Goal: Navigation & Orientation: Find specific page/section

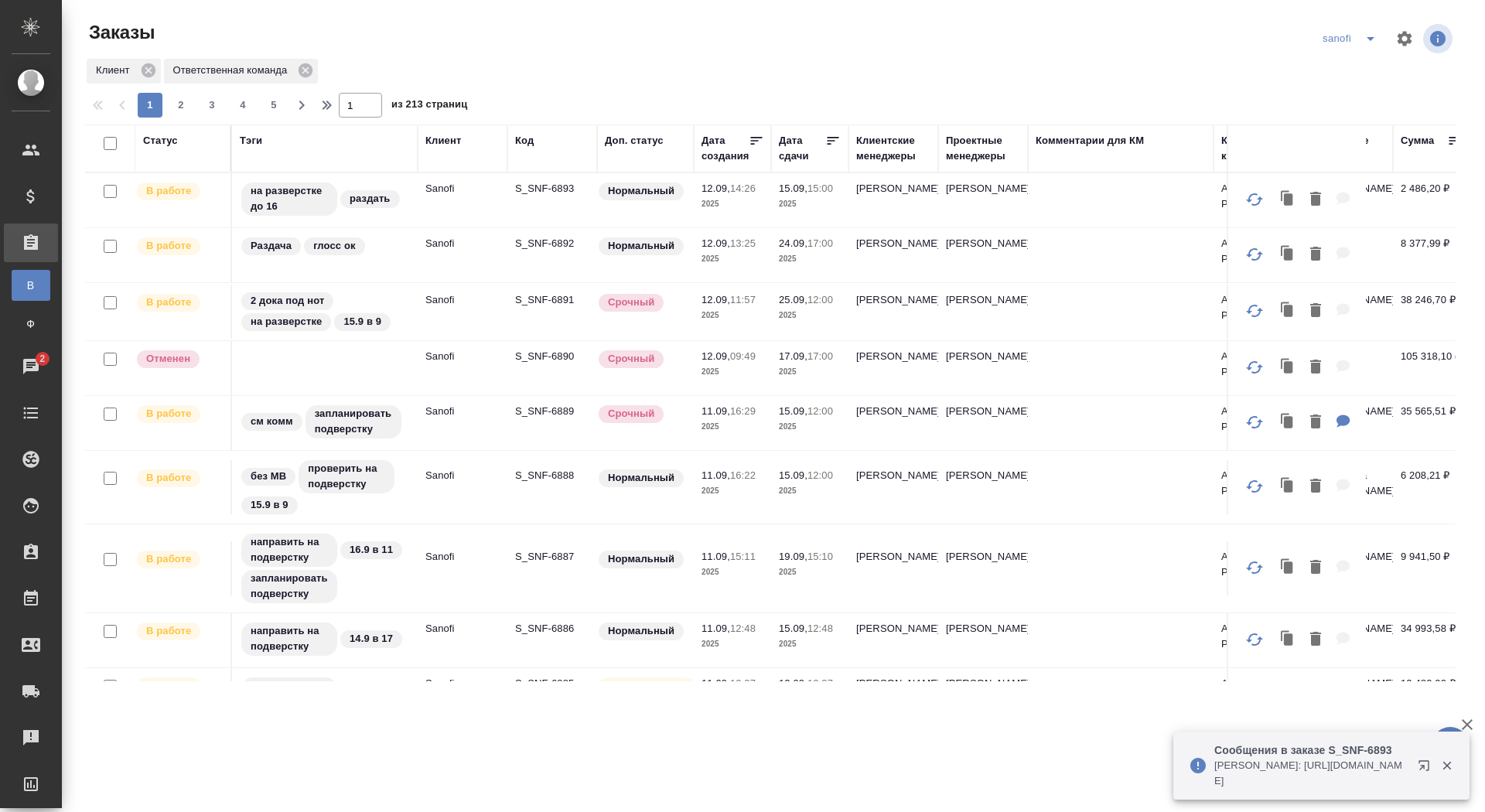
scroll to position [443, 0]
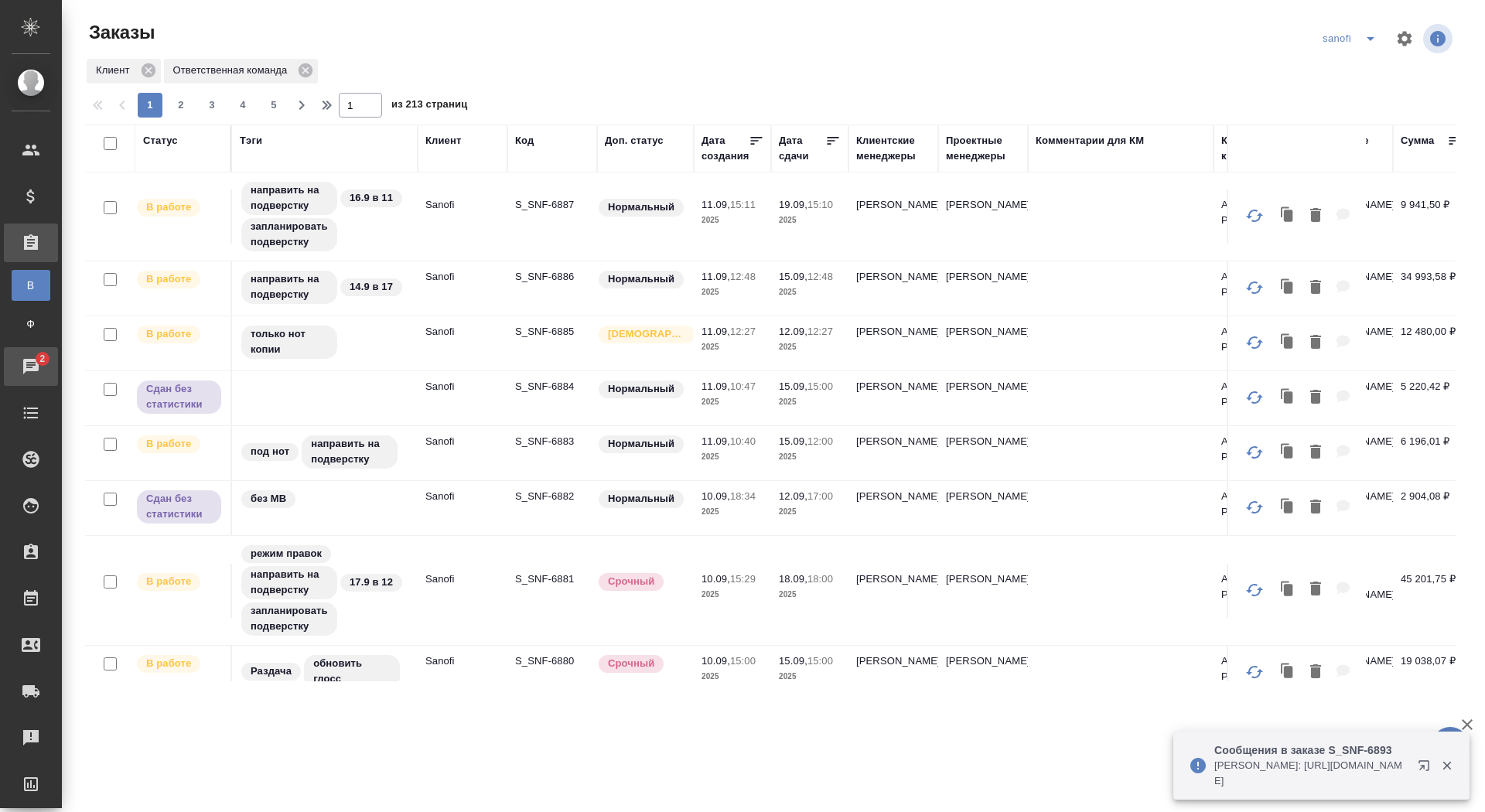
click at [26, 367] on div "Чаты" at bounding box center [11, 366] width 39 height 23
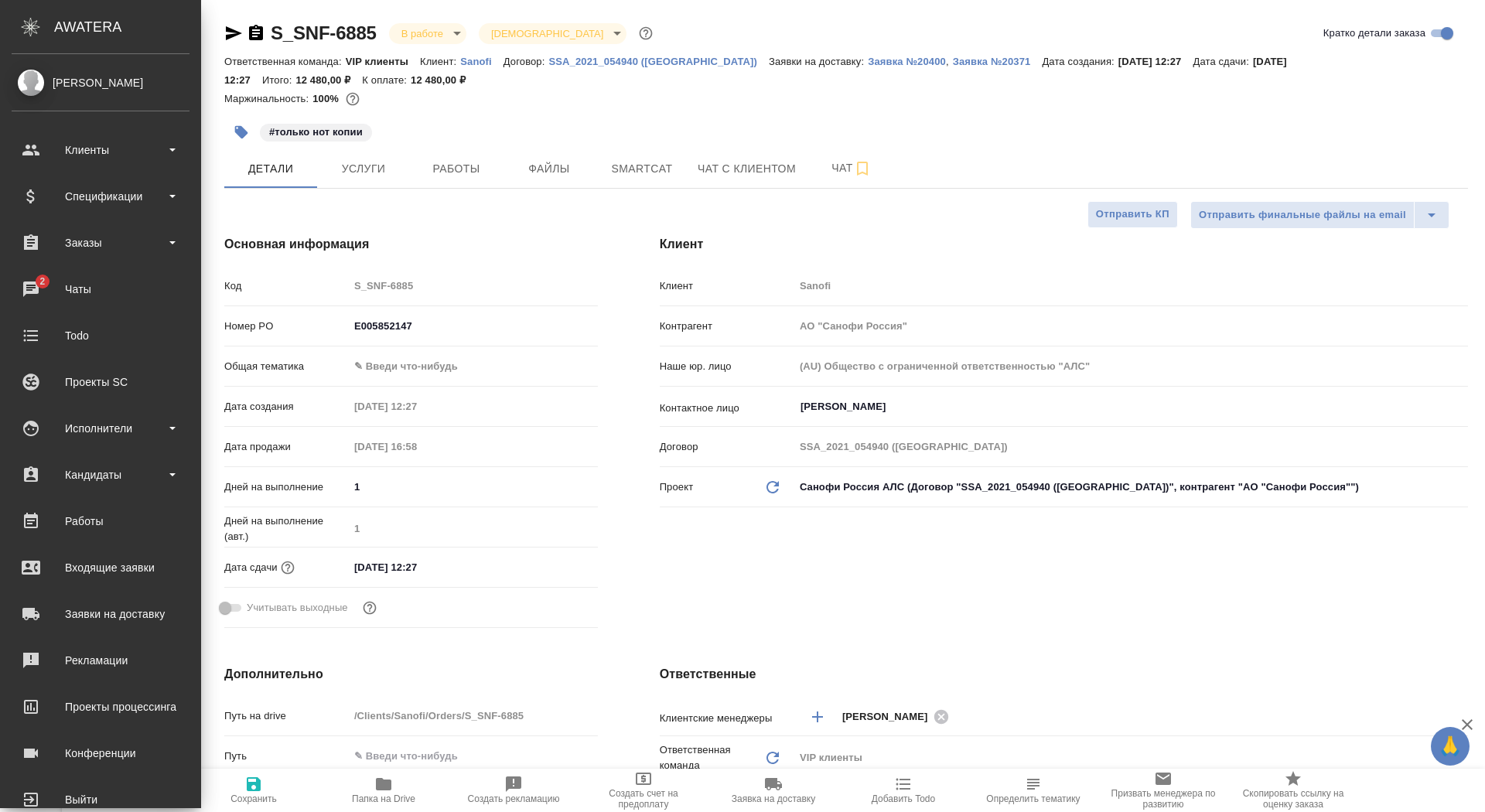
select select "RU"
click at [35, 248] on div "Заказы" at bounding box center [101, 242] width 178 height 23
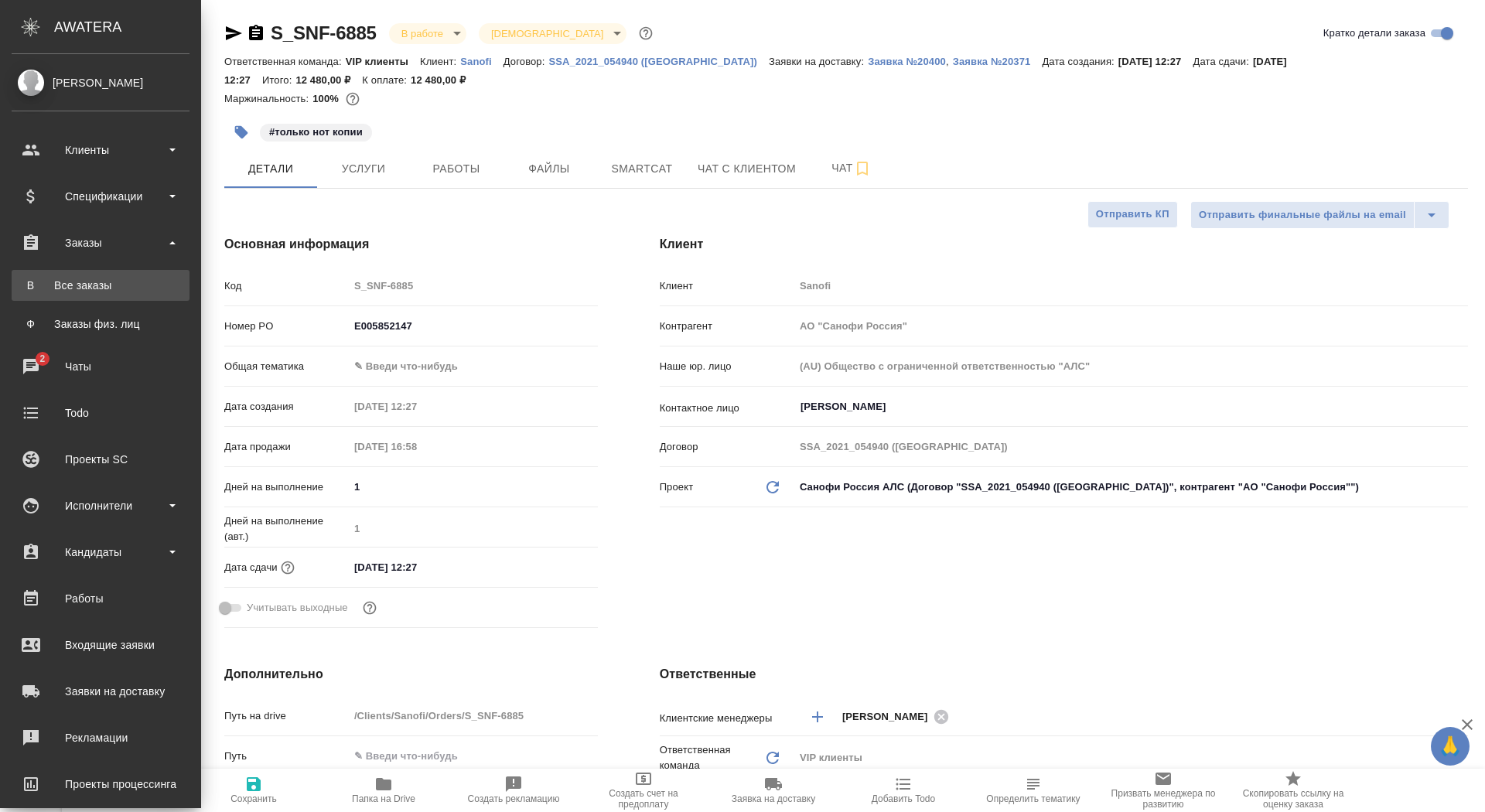
click at [35, 289] on div "Все заказы" at bounding box center [101, 285] width 163 height 15
